Goal: Obtain resource: Download file/media

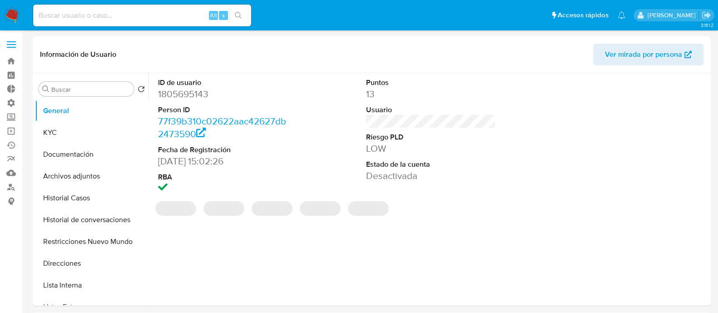
select select "10"
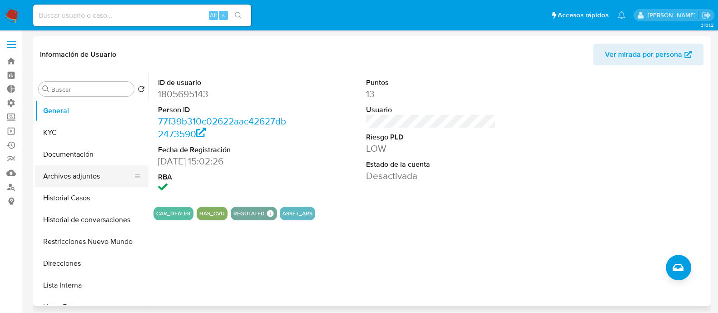
click at [89, 181] on button "Archivos adjuntos" at bounding box center [88, 176] width 106 height 22
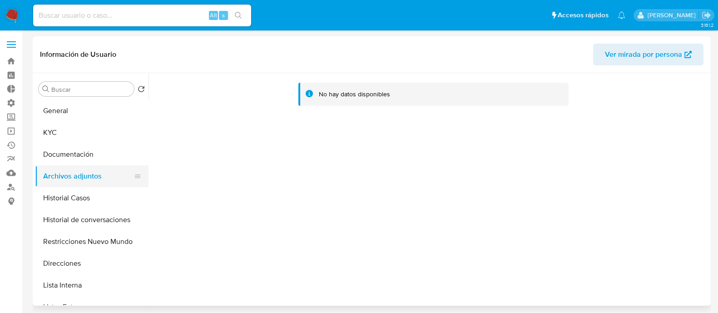
click at [89, 182] on button "Archivos adjuntos" at bounding box center [88, 176] width 106 height 22
click at [92, 243] on button "Restricciones Nuevo Mundo" at bounding box center [88, 242] width 106 height 22
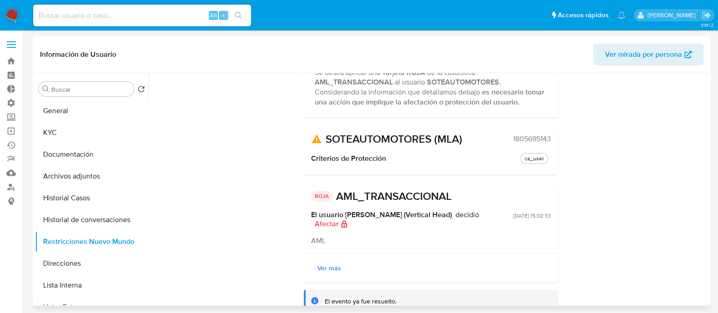
scroll to position [92, 0]
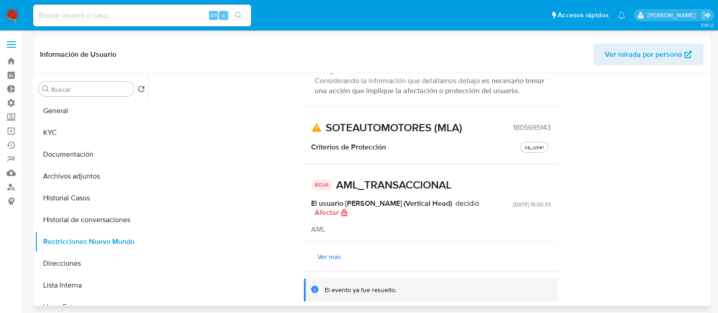
click at [327, 254] on span "Ver más" at bounding box center [329, 256] width 24 height 13
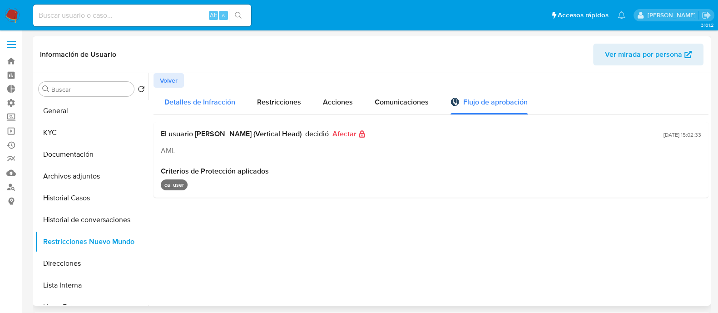
click at [194, 101] on span "Detalles de Infracción" at bounding box center [199, 102] width 71 height 10
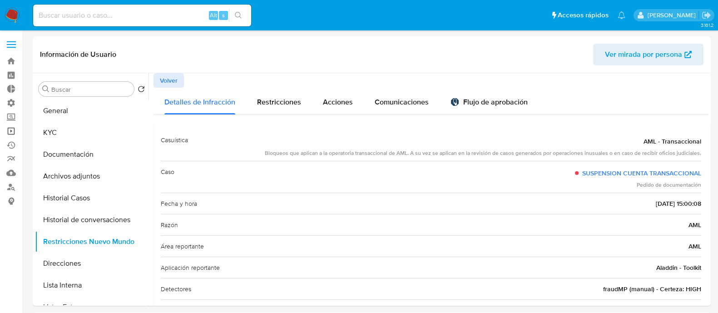
click at [13, 128] on link "Operaciones masivas" at bounding box center [54, 131] width 108 height 14
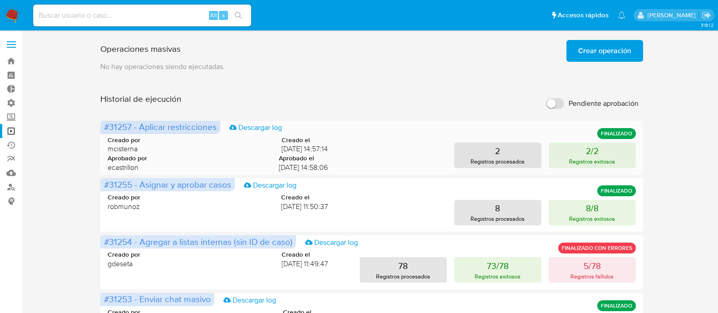
click at [586, 139] on div "Creado por mcisterna Creado el 08/10/2025 14:57:14 Aprobado por ecastrillon Apr…" at bounding box center [372, 151] width 528 height 55
click at [585, 143] on button "2/2 Registros exitosos" at bounding box center [591, 155] width 87 height 25
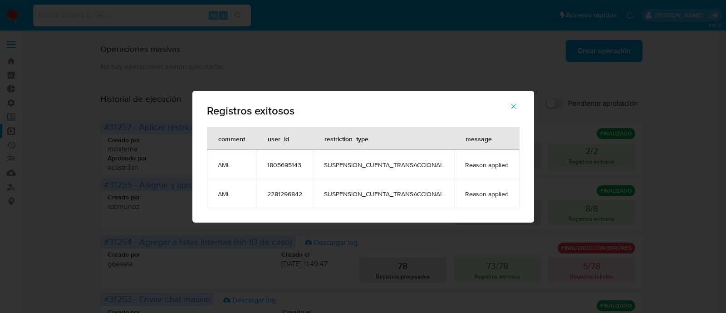
click at [513, 104] on icon "button" at bounding box center [514, 106] width 8 height 8
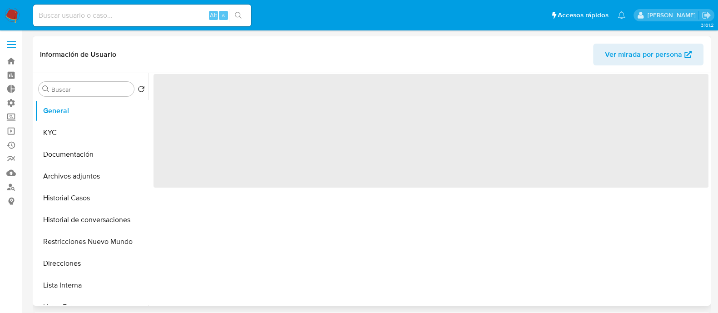
select select "10"
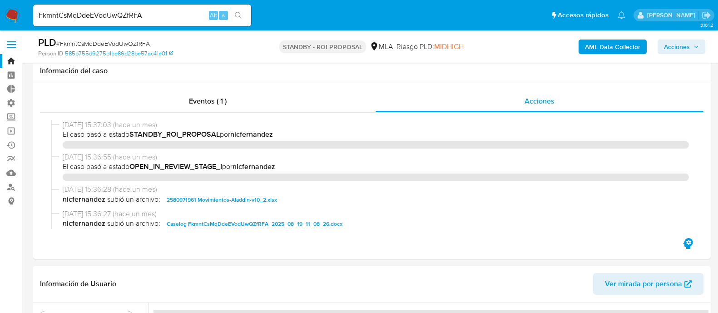
select select "10"
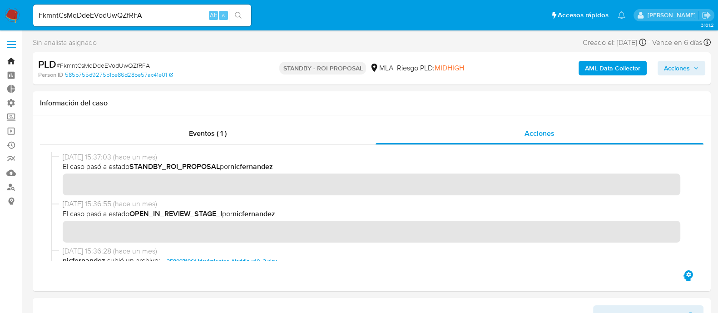
click at [11, 59] on link "Bandeja" at bounding box center [54, 61] width 108 height 14
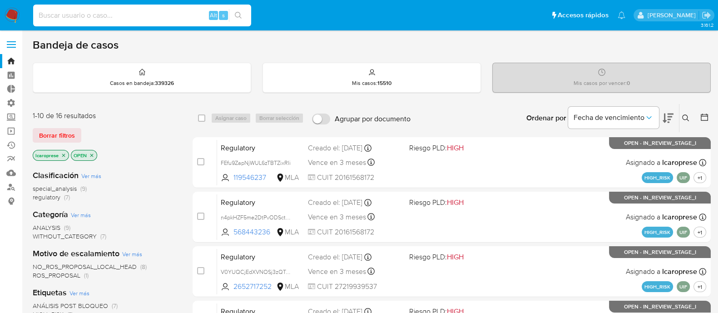
click at [165, 18] on input at bounding box center [142, 16] width 218 height 12
paste input "f6SNnkviPkXvGcW1MKffc8J7"
type input "f6SNnkviPkXvGcW1MKffc8J7"
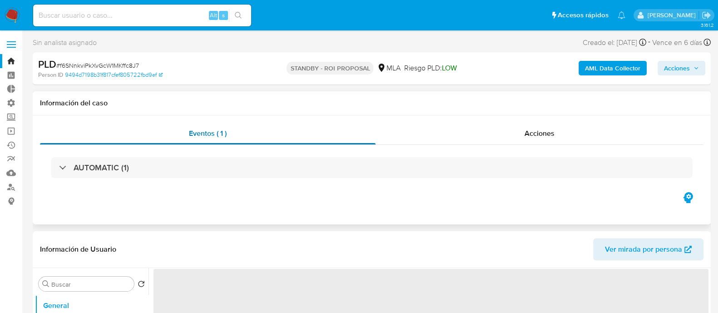
select select "10"
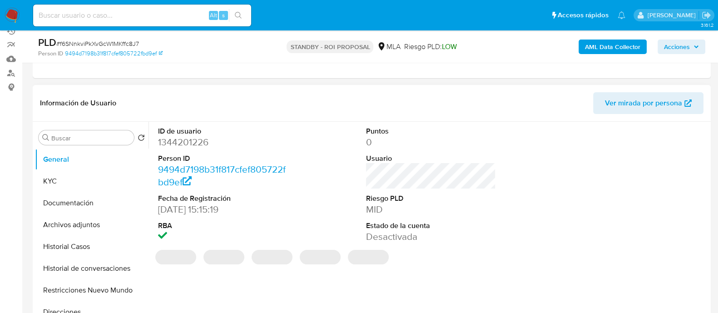
scroll to position [170, 0]
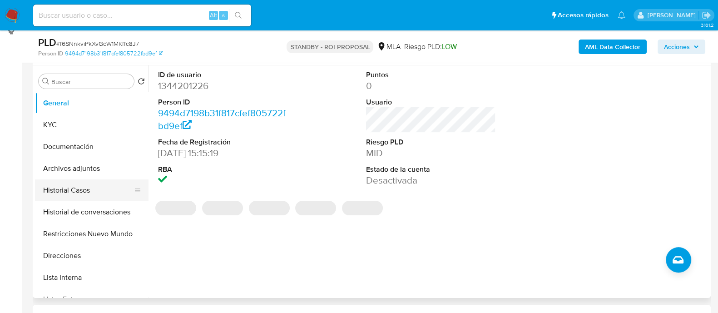
click at [73, 196] on button "Historial Casos" at bounding box center [88, 190] width 106 height 22
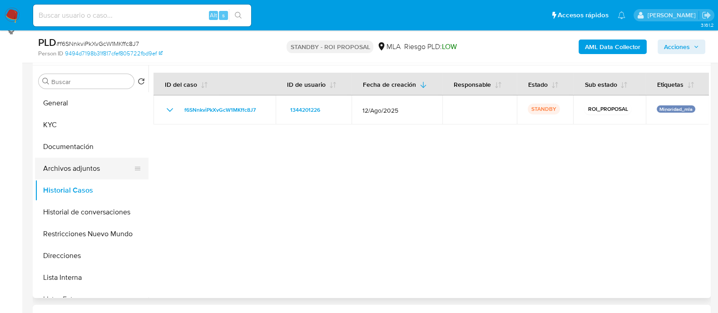
click at [99, 160] on button "Archivos adjuntos" at bounding box center [88, 169] width 106 height 22
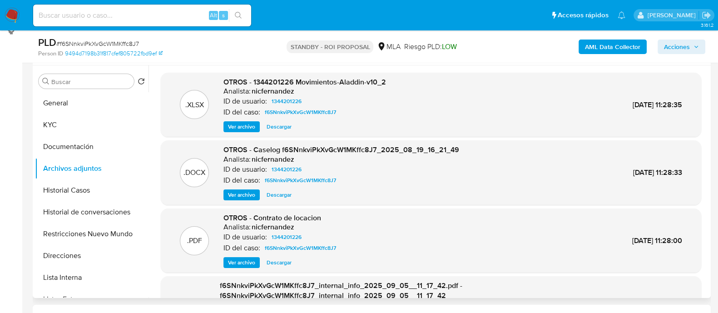
click at [285, 193] on span "Descargar" at bounding box center [278, 194] width 25 height 9
